Goal: Check status: Check status

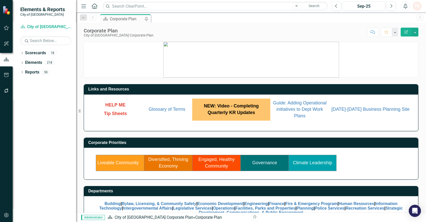
click at [272, 162] on link "Governance" at bounding box center [265, 162] width 25 height 5
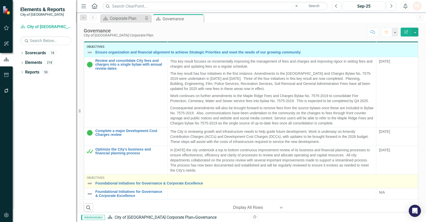
scroll to position [169, 0]
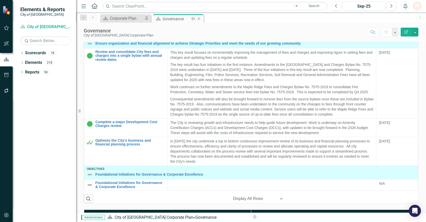
click at [199, 19] on icon at bounding box center [199, 19] width 3 height 3
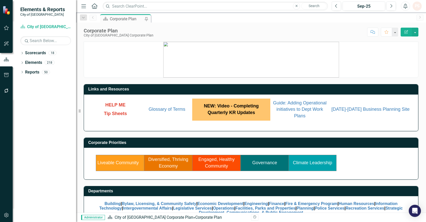
click at [307, 164] on link "Climate Leadership" at bounding box center [312, 162] width 39 height 5
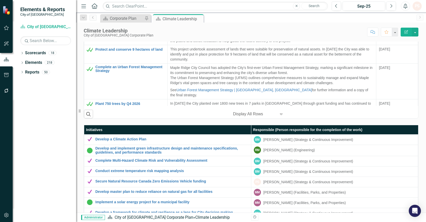
scroll to position [133, 0]
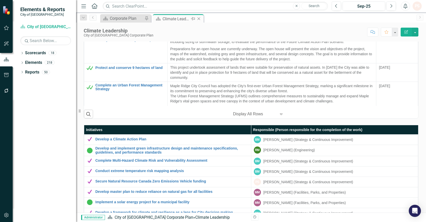
click at [197, 20] on icon "Close" at bounding box center [198, 19] width 5 height 4
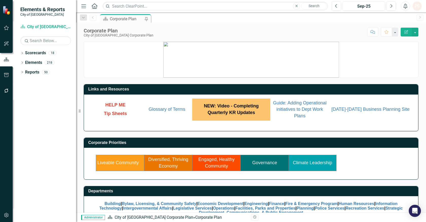
click at [213, 161] on link "Engaged, Healthy Community" at bounding box center [216, 163] width 36 height 12
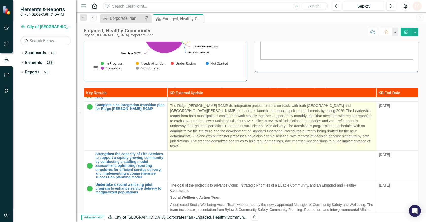
scroll to position [310, 0]
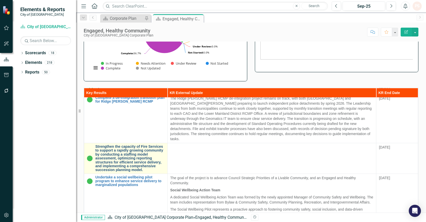
click at [97, 145] on link "Strengthen the capacity of Fire Services to support a rapidly growing community…" at bounding box center [130, 158] width 70 height 27
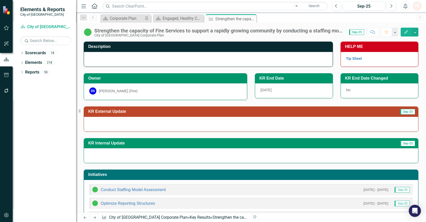
click at [95, 29] on div "Strengthen the capacity of Fire Services to support a rapidly growing community…" at bounding box center [219, 31] width 250 height 6
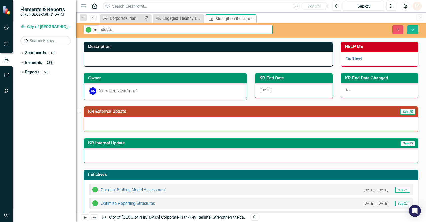
scroll to position [0, 283]
drag, startPoint x: 101, startPoint y: 28, endPoint x: 286, endPoint y: 31, distance: 184.8
click at [286, 31] on div "In Progress Expand Strengthen the capacity of Fire Services to support a rapidl…" at bounding box center [251, 29] width 350 height 9
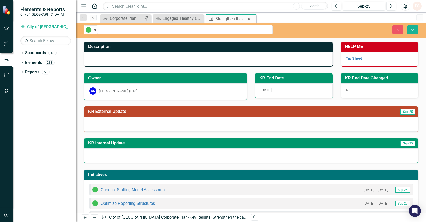
scroll to position [0, 0]
click at [398, 29] on icon "Close" at bounding box center [398, 30] width 5 height 4
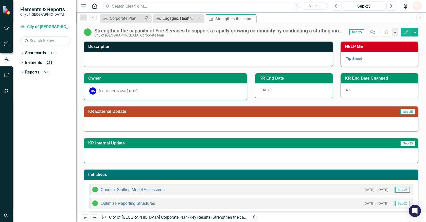
click at [169, 18] on div "Engaged, Healthy Community" at bounding box center [180, 18] width 34 height 6
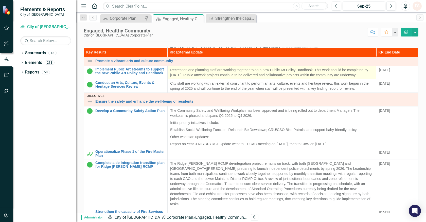
scroll to position [254, 0]
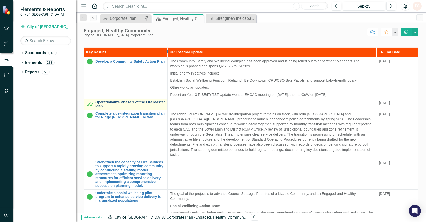
click at [122, 104] on link "Operationalize Phase 1 of the Fire Master Plan" at bounding box center [130, 105] width 70 height 8
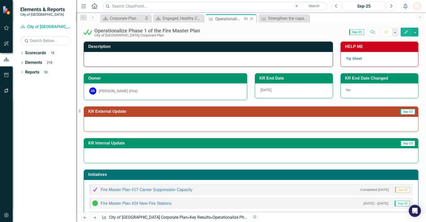
click at [252, 17] on icon "Close" at bounding box center [251, 19] width 5 height 4
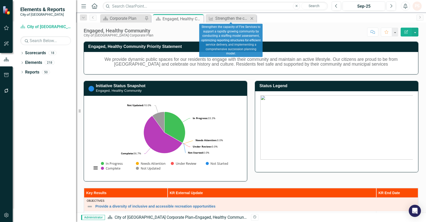
click at [251, 18] on icon "Close" at bounding box center [251, 18] width 5 height 4
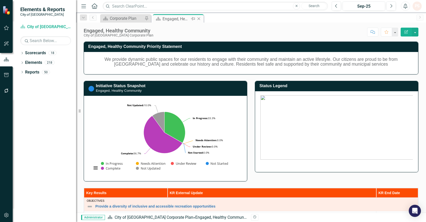
click at [199, 18] on icon "Close" at bounding box center [198, 19] width 5 height 4
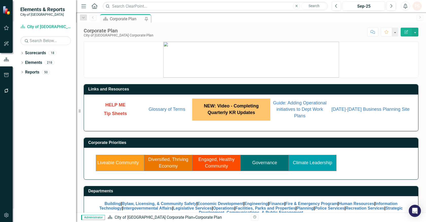
click at [116, 161] on link "Liveable Community" at bounding box center [117, 162] width 41 height 5
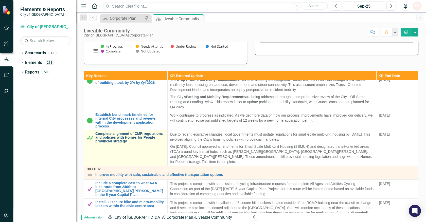
scroll to position [225, 0]
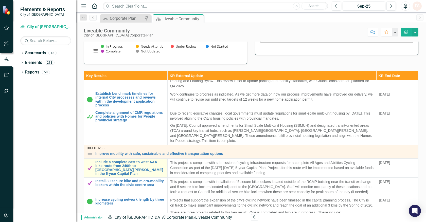
click at [89, 169] on img at bounding box center [90, 168] width 6 height 6
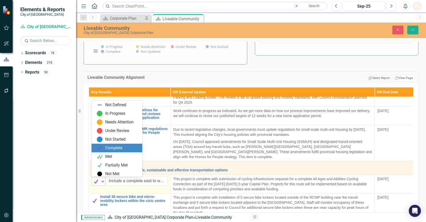
click at [101, 180] on icon "Expand" at bounding box center [102, 182] width 5 height 4
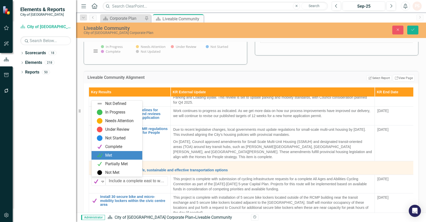
click at [107, 155] on div "Met" at bounding box center [108, 156] width 7 height 6
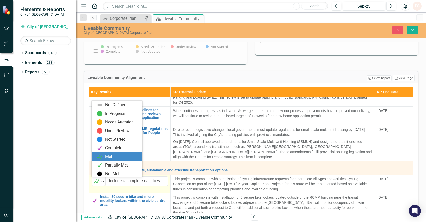
click at [103, 181] on icon "Expand" at bounding box center [102, 182] width 5 height 4
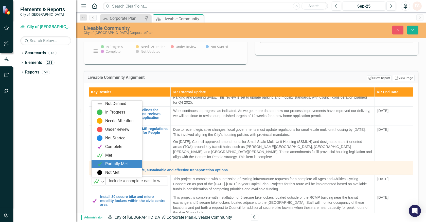
click at [103, 166] on img at bounding box center [100, 164] width 6 height 6
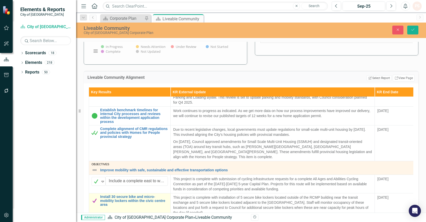
click at [98, 200] on div "Install 30 secure bike and micro-mobility lockers within the civic centre area" at bounding box center [130, 201] width 76 height 12
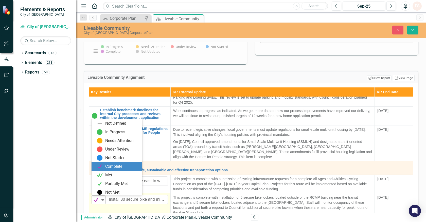
click at [102, 198] on icon "Expand" at bounding box center [102, 200] width 5 height 4
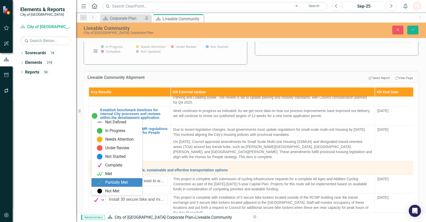
click at [104, 183] on div "Partially Met" at bounding box center [118, 183] width 43 height 6
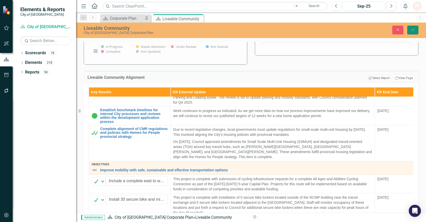
click at [415, 29] on button "Save" at bounding box center [413, 30] width 11 height 9
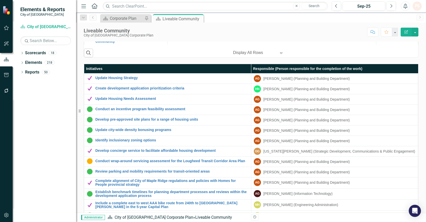
scroll to position [319, 0]
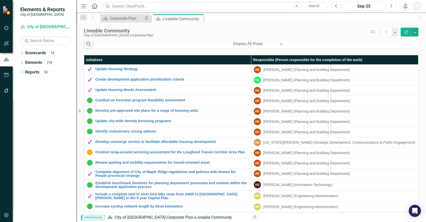
drag, startPoint x: 199, startPoint y: 19, endPoint x: 193, endPoint y: 21, distance: 6.4
click at [0, 0] on icon at bounding box center [0, 0] width 0 height 0
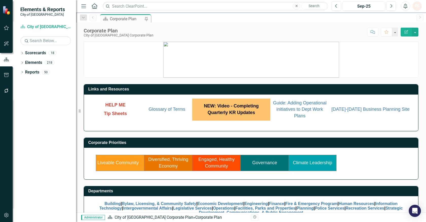
click at [171, 158] on link "Diversified, Thriving Economy" at bounding box center [168, 163] width 40 height 12
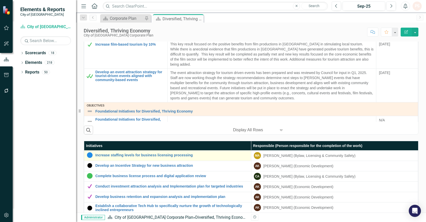
scroll to position [254, 0]
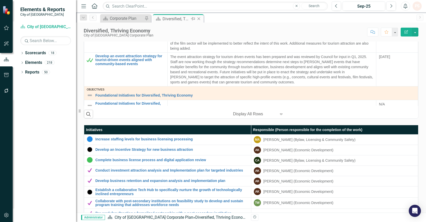
click at [197, 18] on icon "Close" at bounding box center [198, 19] width 5 height 4
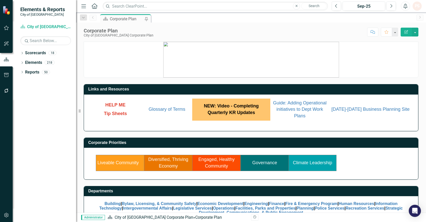
click at [208, 159] on link "Engaged, Healthy Community" at bounding box center [216, 163] width 36 height 12
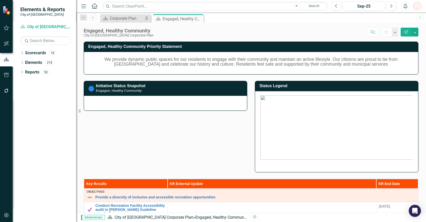
scroll to position [113, 0]
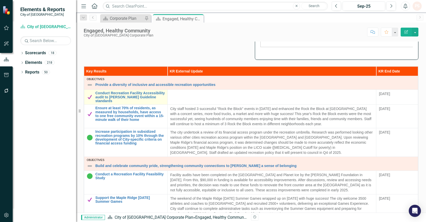
click at [90, 97] on img at bounding box center [90, 97] width 6 height 6
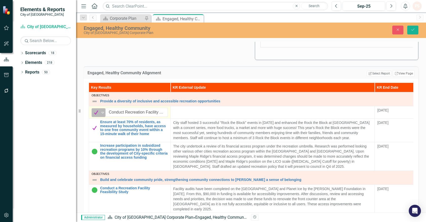
click at [102, 112] on icon "Expand" at bounding box center [102, 113] width 5 height 4
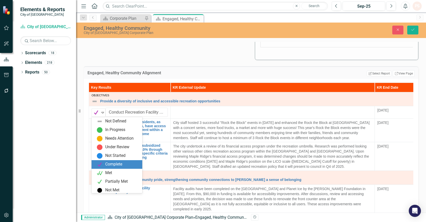
scroll to position [1, 0]
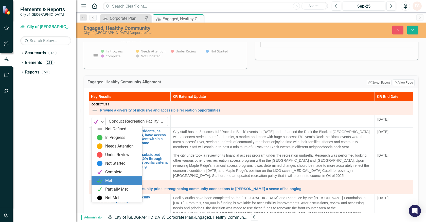
click at [107, 178] on div "Met" at bounding box center [108, 181] width 7 height 6
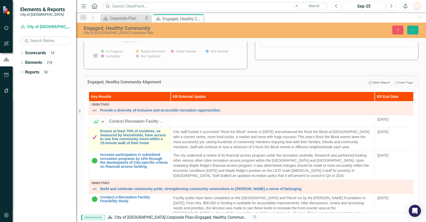
click at [95, 137] on img at bounding box center [95, 137] width 6 height 6
click at [103, 135] on icon "Expand" at bounding box center [102, 134] width 5 height 4
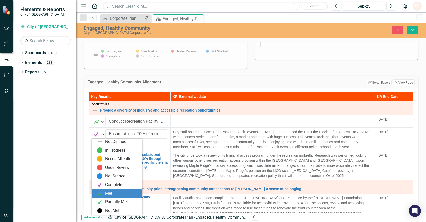
click at [112, 196] on div "Met" at bounding box center [118, 194] width 43 height 6
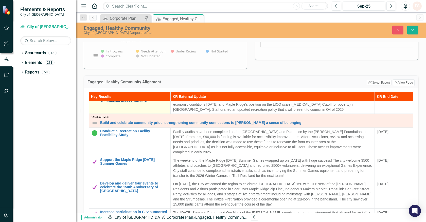
scroll to position [85, 0]
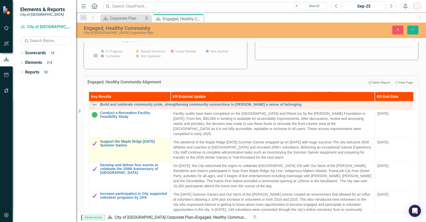
click at [94, 141] on img at bounding box center [95, 144] width 6 height 6
click at [103, 143] on icon "Expand" at bounding box center [102, 145] width 5 height 4
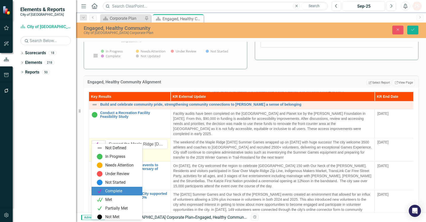
scroll to position [1, 0]
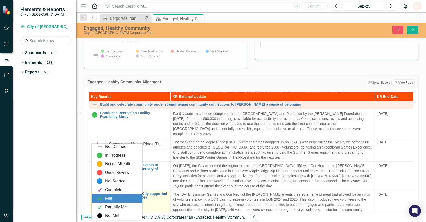
click at [110, 198] on div "Met" at bounding box center [108, 199] width 7 height 6
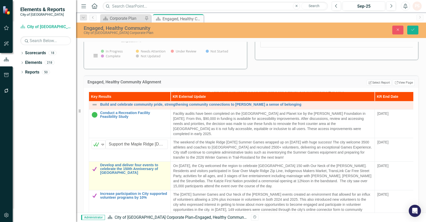
click at [95, 166] on img at bounding box center [95, 169] width 6 height 6
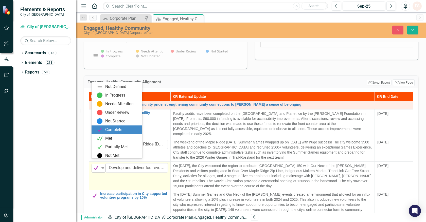
click at [103, 166] on icon "Expand" at bounding box center [102, 168] width 5 height 4
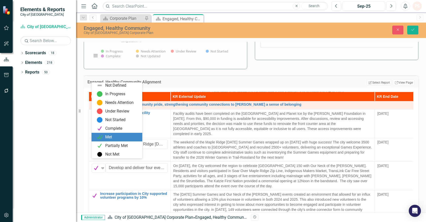
click at [105, 137] on div "Met" at bounding box center [108, 138] width 7 height 6
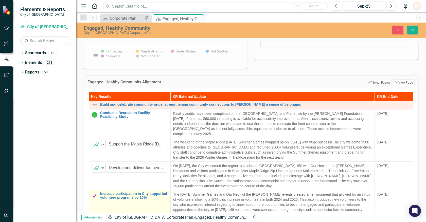
click at [95, 193] on img at bounding box center [95, 196] width 6 height 6
click at [103, 195] on icon "Expand" at bounding box center [102, 197] width 5 height 4
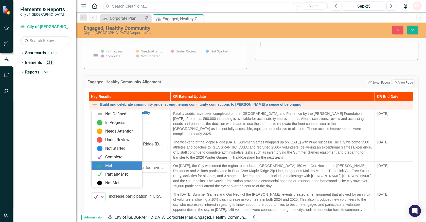
click at [111, 166] on div "Met" at bounding box center [108, 166] width 7 height 6
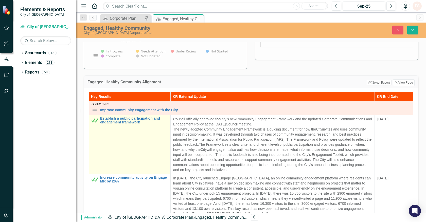
scroll to position [498, 0]
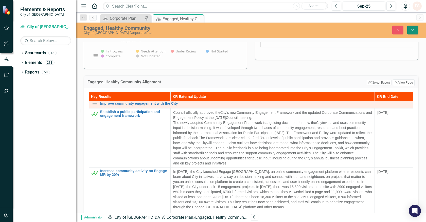
click at [414, 29] on icon "Save" at bounding box center [413, 30] width 5 height 4
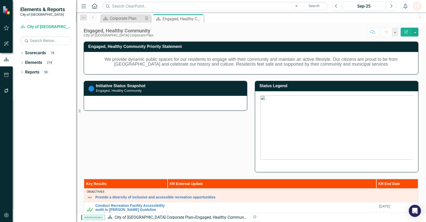
click at [0, 0] on icon "Close" at bounding box center [0, 0] width 0 height 0
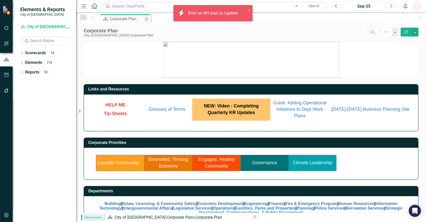
click at [255, 159] on td "Governance" at bounding box center [265, 163] width 48 height 16
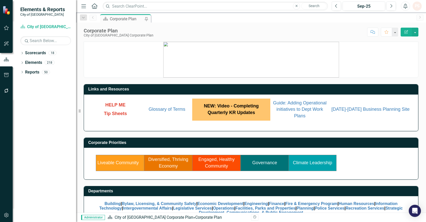
click at [266, 163] on link "Governance" at bounding box center [265, 162] width 25 height 5
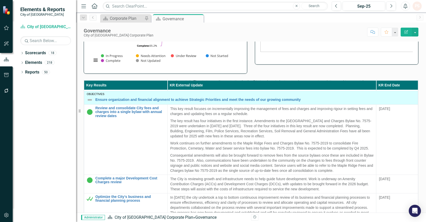
scroll to position [386, 0]
drag, startPoint x: 197, startPoint y: 20, endPoint x: 195, endPoint y: 27, distance: 7.8
click at [0, 0] on icon "Close" at bounding box center [0, 0] width 0 height 0
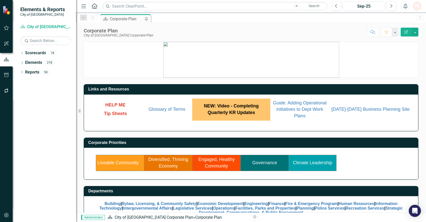
click at [303, 163] on link "Climate Leadership" at bounding box center [312, 162] width 39 height 5
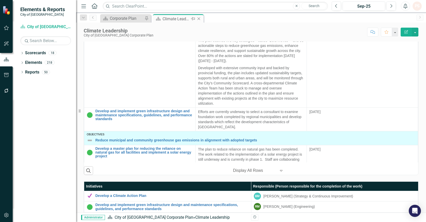
click at [197, 19] on icon "Close" at bounding box center [198, 19] width 5 height 4
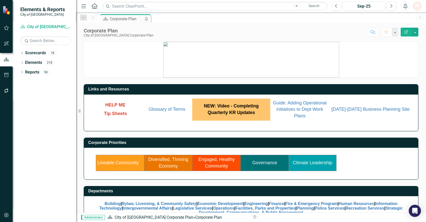
click at [121, 161] on link "Liveable Community" at bounding box center [117, 162] width 41 height 5
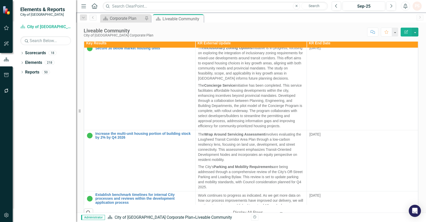
scroll to position [362, 0]
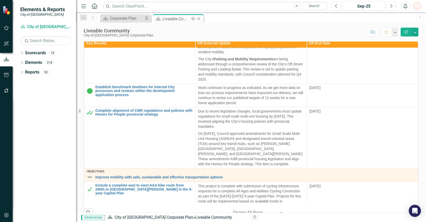
click at [200, 16] on div "Close" at bounding box center [199, 19] width 6 height 6
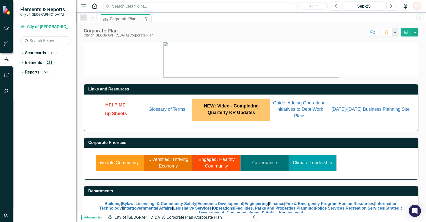
click at [174, 162] on link "Diversified, Thriving Economy" at bounding box center [168, 163] width 40 height 12
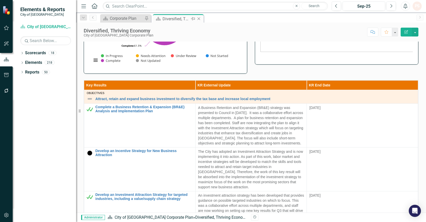
click at [200, 18] on icon "Close" at bounding box center [198, 19] width 5 height 4
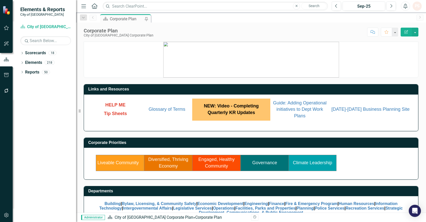
click at [254, 166] on td "Governance" at bounding box center [265, 163] width 48 height 16
click at [258, 163] on link "Governance" at bounding box center [265, 162] width 25 height 5
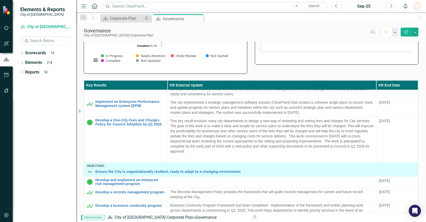
scroll to position [141, 0]
